Goal: Find specific page/section: Find specific page/section

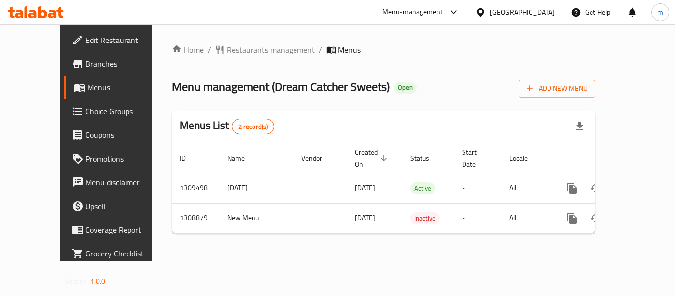
click at [228, 45] on span "Restaurants management" at bounding box center [271, 50] width 88 height 12
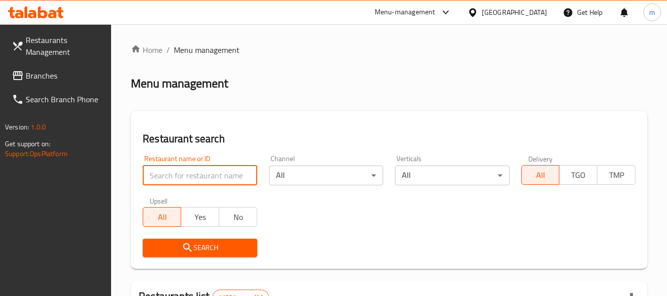
click at [226, 178] on input "search" at bounding box center [200, 175] width 114 height 20
paste input "705014"
type input "705014"
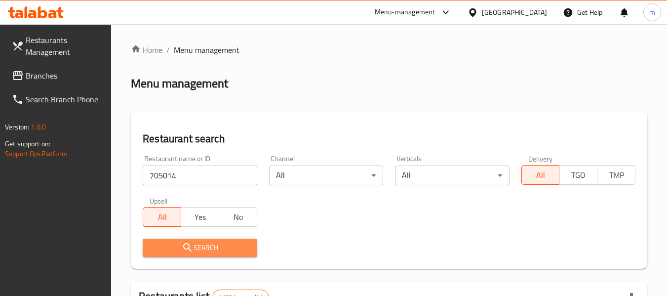
click at [213, 251] on span "Search" at bounding box center [200, 248] width 98 height 12
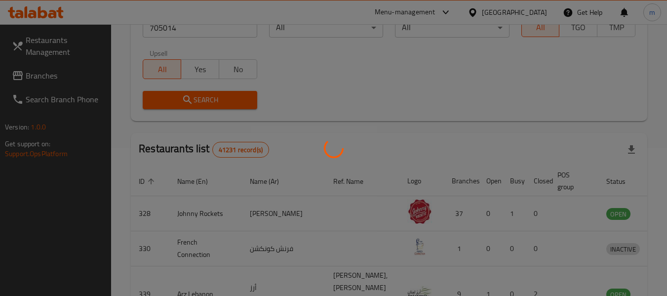
scroll to position [145, 0]
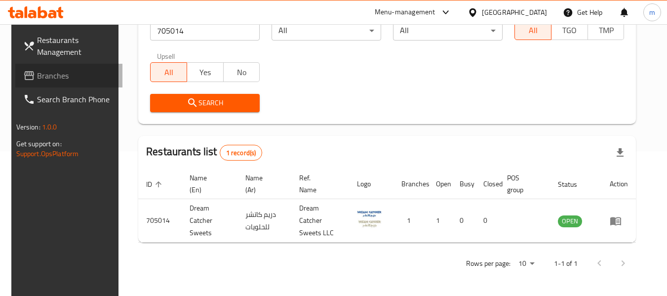
click at [38, 78] on span "Branches" at bounding box center [76, 76] width 78 height 12
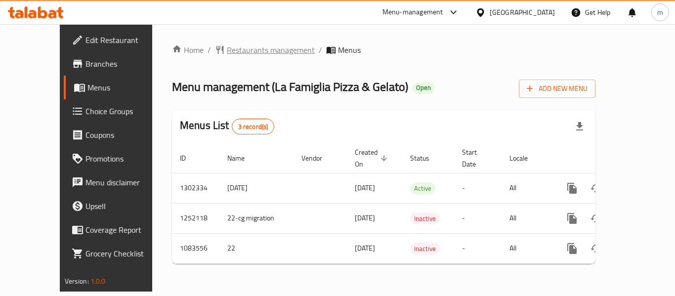
click at [233, 44] on span "Restaurants management" at bounding box center [271, 50] width 88 height 12
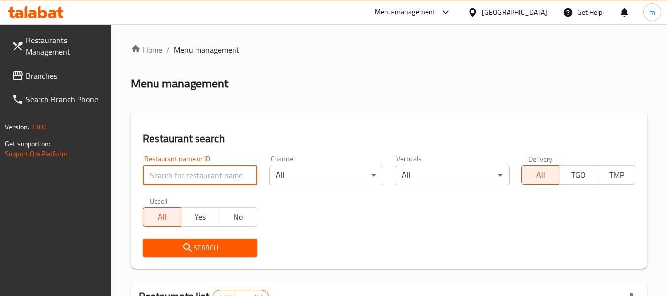
click at [202, 173] on input "search" at bounding box center [200, 175] width 114 height 20
paste input "664444"
type input "664444"
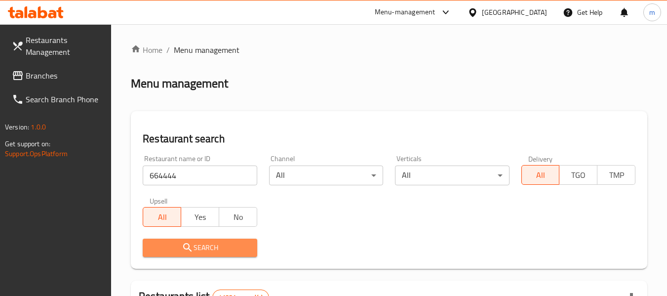
click at [208, 248] on span "Search" at bounding box center [200, 248] width 98 height 12
click at [211, 251] on div at bounding box center [333, 148] width 667 height 296
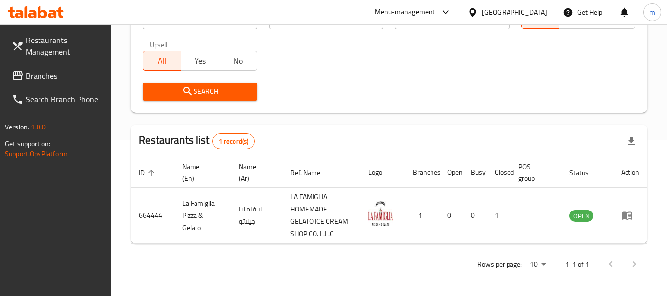
scroll to position [157, 0]
click at [59, 72] on span "Branches" at bounding box center [65, 76] width 78 height 12
